Goal: Task Accomplishment & Management: Manage account settings

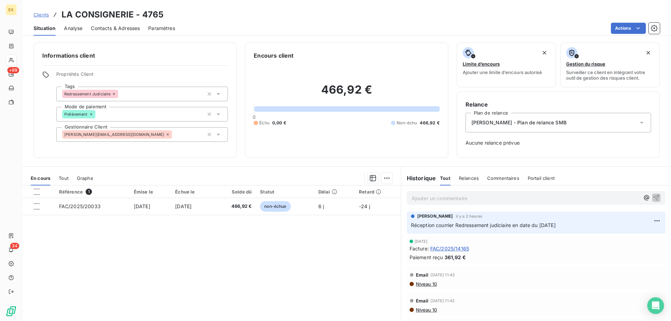
click at [44, 13] on span "Clients" at bounding box center [41, 15] width 15 height 6
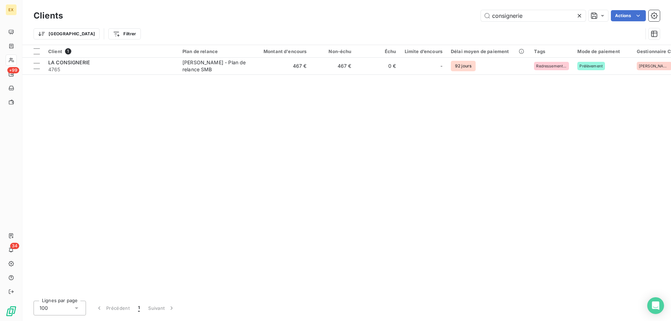
drag, startPoint x: 488, startPoint y: 17, endPoint x: 466, endPoint y: 17, distance: 21.7
click at [466, 17] on div "consignerie Actions" at bounding box center [365, 15] width 589 height 11
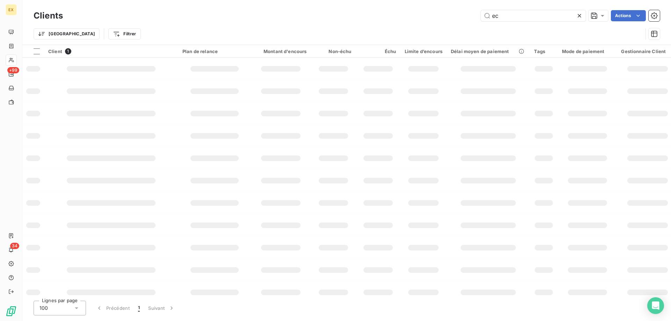
type input "e"
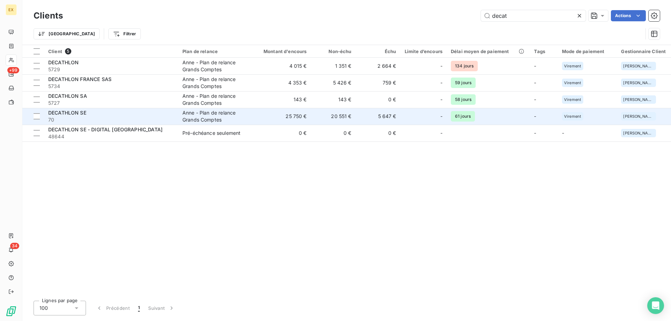
type input "decat"
click at [115, 120] on span "70" at bounding box center [111, 119] width 126 height 7
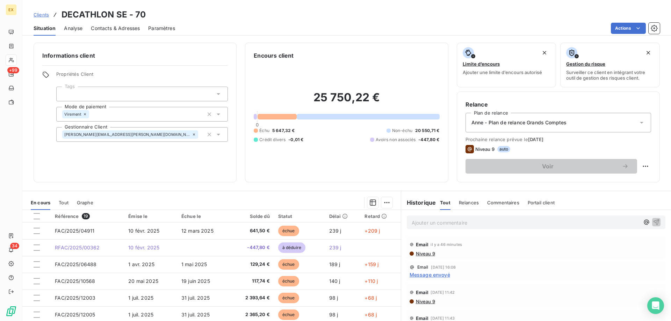
click at [431, 273] on span "Message envoyé" at bounding box center [430, 274] width 41 height 7
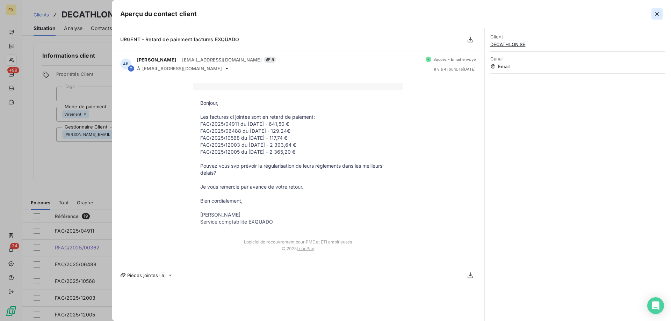
click at [659, 9] on button "button" at bounding box center [657, 13] width 11 height 11
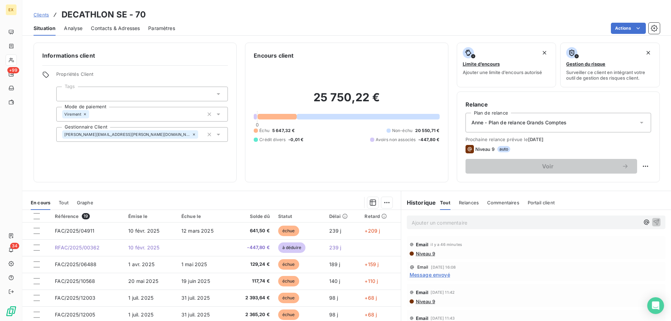
click at [452, 223] on p "Ajouter un commentaire ﻿" at bounding box center [526, 223] width 228 height 9
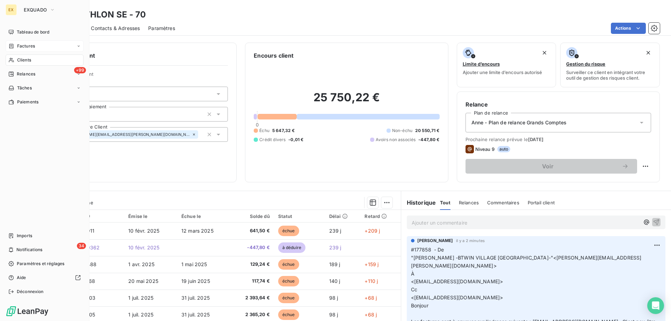
click at [19, 47] on span "Factures" at bounding box center [26, 46] width 18 height 6
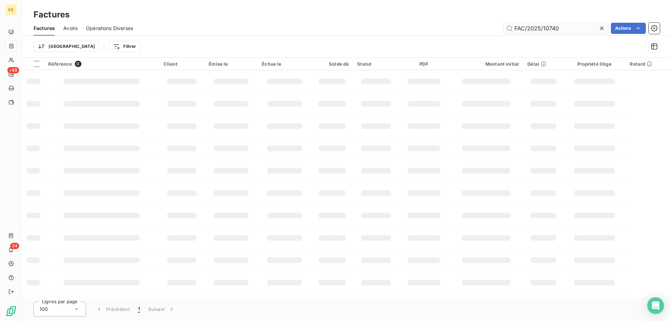
type input "FAC/2025/10740"
click at [517, 26] on input "FAC/2025/10740" at bounding box center [556, 28] width 105 height 11
click at [429, 28] on div "FAC/2025/10740 Actions" at bounding box center [401, 28] width 519 height 11
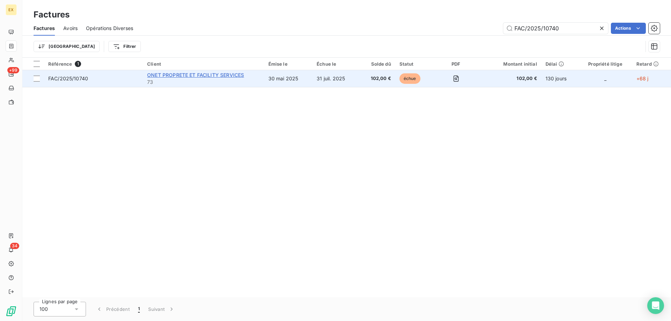
click at [215, 73] on span "ONET PROPRETE ET FACILITY SERVICES" at bounding box center [195, 75] width 97 height 6
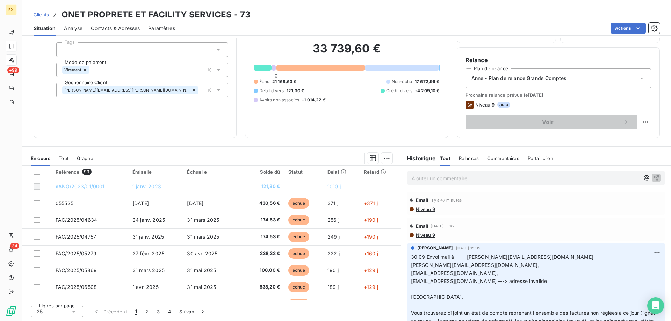
drag, startPoint x: 463, startPoint y: 172, endPoint x: 462, endPoint y: 178, distance: 6.3
click at [462, 173] on div "Ajouter un commentaire ﻿" at bounding box center [536, 178] width 259 height 14
click at [463, 178] on p "Ajouter un commentaire ﻿" at bounding box center [526, 178] width 228 height 9
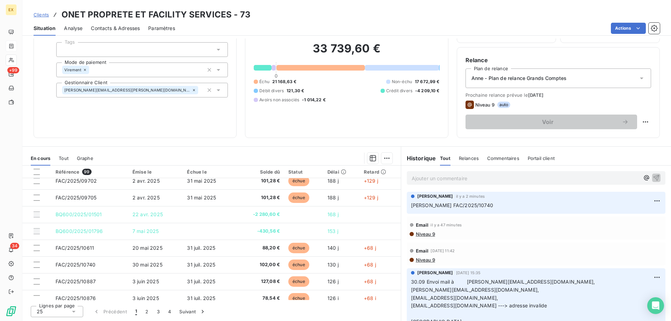
scroll to position [9, 0]
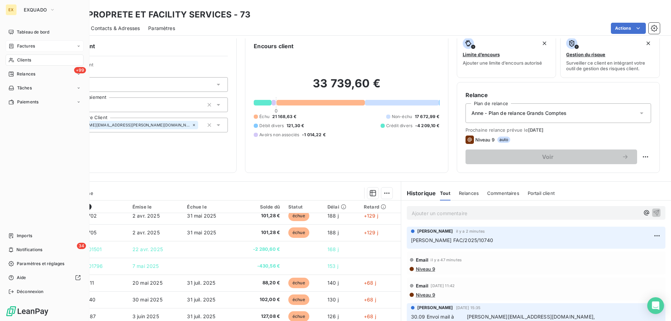
click at [18, 46] on span "Factures" at bounding box center [26, 46] width 18 height 6
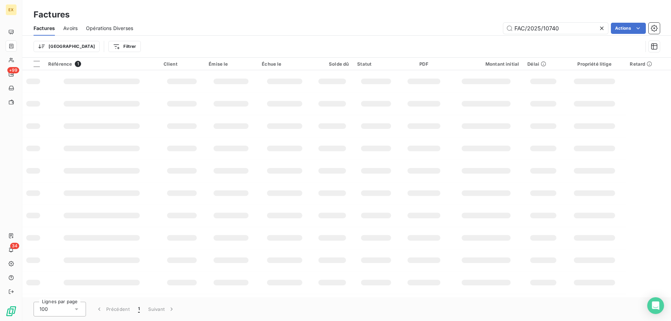
drag, startPoint x: 563, startPoint y: 29, endPoint x: 494, endPoint y: 29, distance: 69.3
click at [494, 29] on div "FAC/2025/10740 Actions" at bounding box center [401, 28] width 519 height 11
drag, startPoint x: 516, startPoint y: 29, endPoint x: 502, endPoint y: 30, distance: 13.3
click at [502, 30] on div "FAC/2025/15925 Actions" at bounding box center [401, 28] width 519 height 11
click at [577, 27] on input "FAC/2025/15925" at bounding box center [556, 28] width 105 height 11
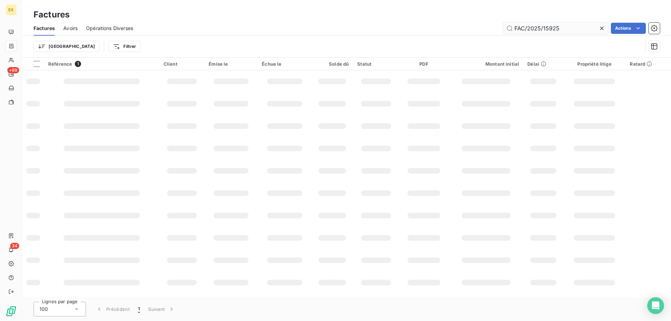
type input "FAC/2025/15925"
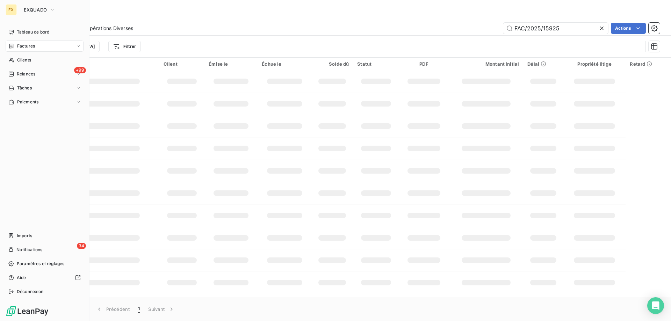
click at [13, 48] on icon at bounding box center [11, 46] width 4 height 5
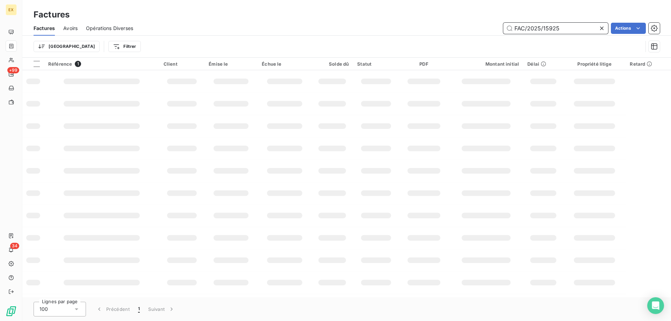
drag, startPoint x: 558, startPoint y: 25, endPoint x: 437, endPoint y: 41, distance: 122.3
click at [438, 41] on div "Factures Avoirs Opérations Diverses FAC/2025/15925 Actions Trier Filtrer" at bounding box center [346, 39] width 649 height 36
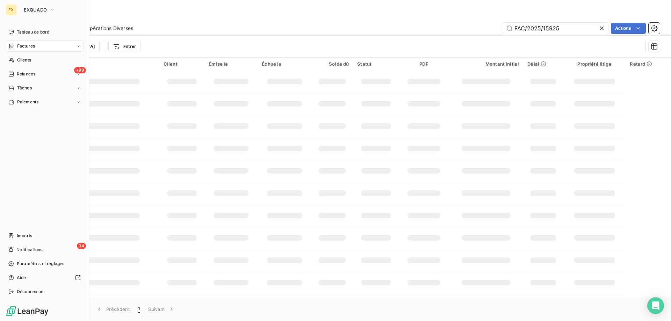
click at [18, 59] on span "Clients" at bounding box center [24, 60] width 14 height 6
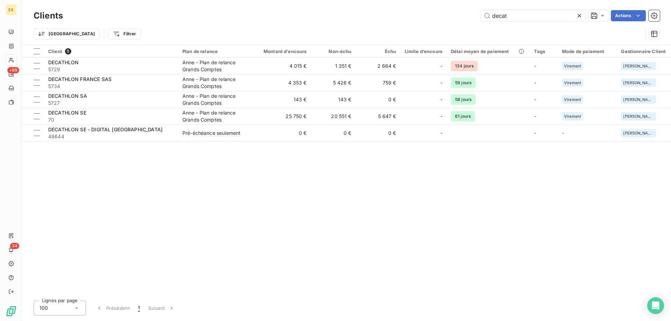
drag, startPoint x: 509, startPoint y: 14, endPoint x: 417, endPoint y: 0, distance: 93.0
click at [417, 12] on div "decat Actions" at bounding box center [365, 15] width 589 height 11
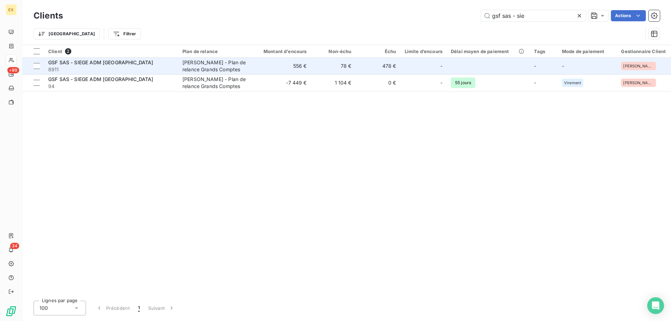
type input "gsf sas - sie"
click at [108, 69] on span "8911" at bounding box center [111, 69] width 126 height 7
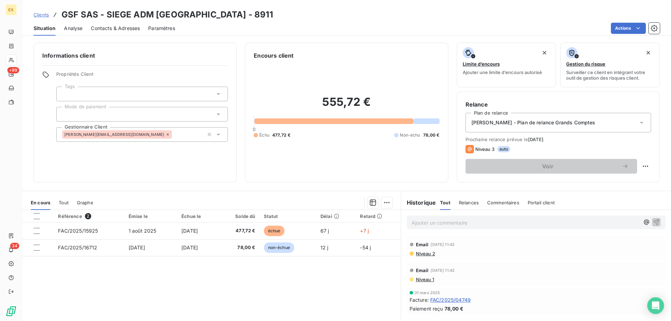
click at [445, 226] on p "Ajouter un commentaire ﻿" at bounding box center [526, 223] width 228 height 9
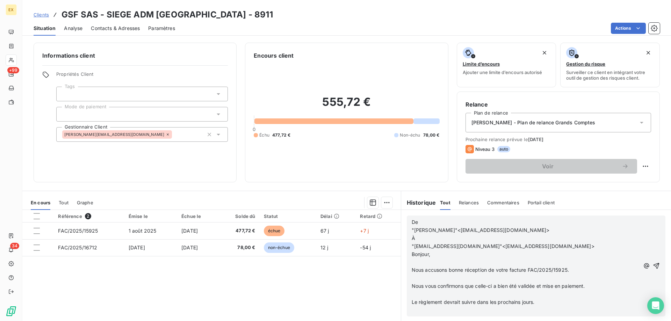
scroll to position [38, 0]
click at [653, 263] on icon "button" at bounding box center [656, 266] width 7 height 7
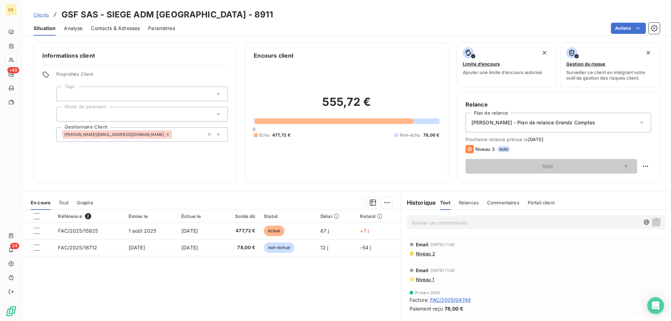
scroll to position [0, 0]
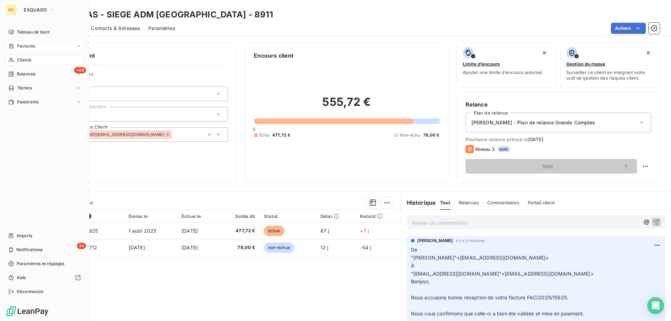
drag, startPoint x: 22, startPoint y: 47, endPoint x: 18, endPoint y: 46, distance: 4.0
click at [19, 46] on span "Factures" at bounding box center [26, 46] width 18 height 6
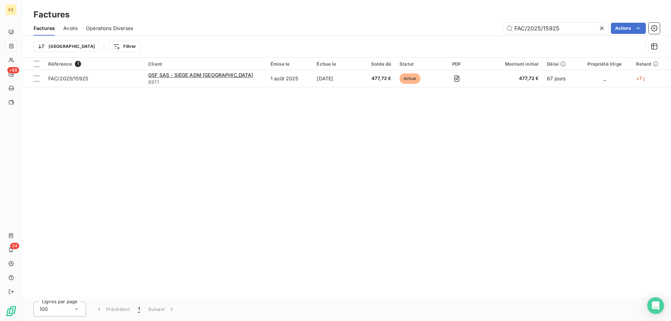
drag, startPoint x: 547, startPoint y: 29, endPoint x: 502, endPoint y: 29, distance: 44.4
click at [502, 29] on div "FAC/2025/15925 Actions" at bounding box center [401, 28] width 519 height 11
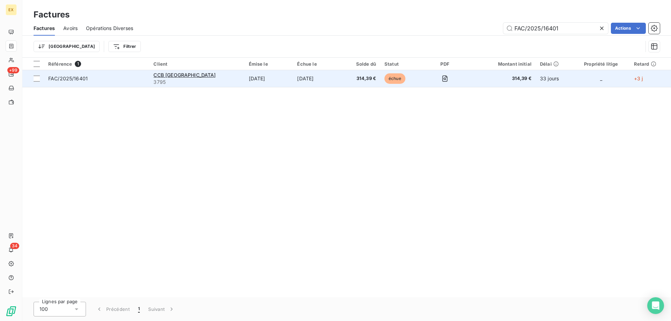
type input "FAC/2025/16401"
click at [102, 79] on span "FAC/2025/16401" at bounding box center [96, 78] width 97 height 7
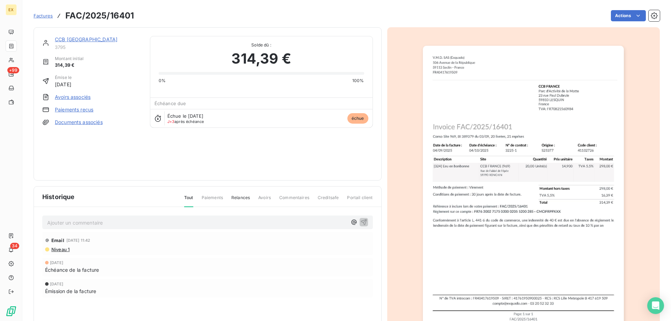
click at [76, 38] on link "CCB [GEOGRAPHIC_DATA]" at bounding box center [86, 39] width 63 height 6
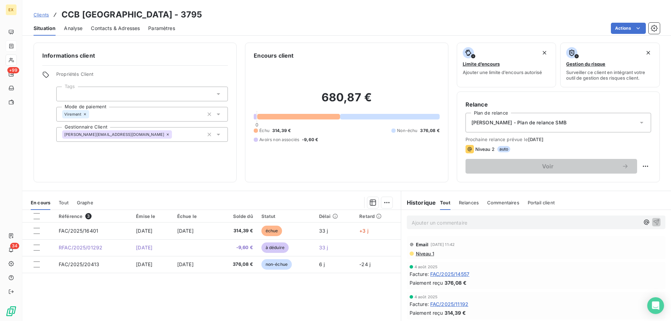
click at [459, 223] on p "Ajouter un commentaire ﻿" at bounding box center [526, 223] width 228 height 9
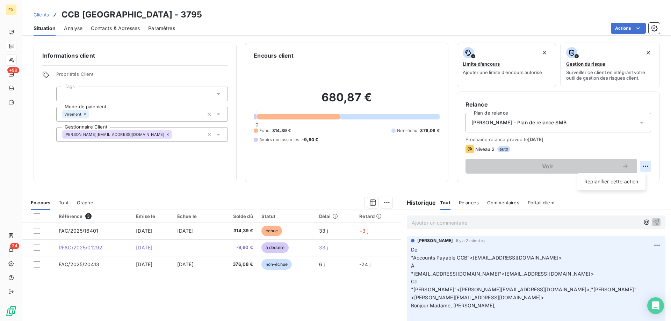
click at [640, 166] on html "EX +99 34 Clients CCB [GEOGRAPHIC_DATA] - 3795 Situation Analyse Contacts & Adr…" at bounding box center [335, 160] width 671 height 321
click at [631, 182] on div "Replanifier cette action" at bounding box center [612, 181] width 63 height 11
select select "9"
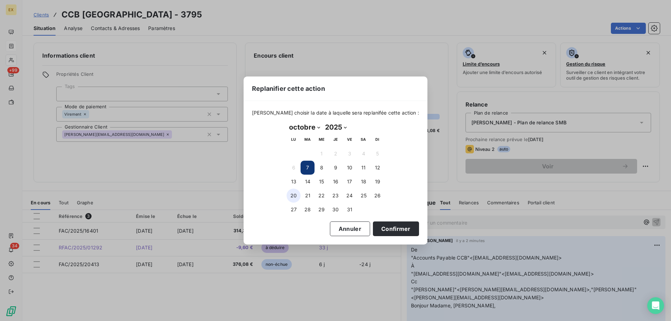
click at [297, 192] on button "20" at bounding box center [294, 196] width 14 height 14
click at [385, 226] on button "Confirmer" at bounding box center [396, 229] width 46 height 15
